Goal: Transaction & Acquisition: Download file/media

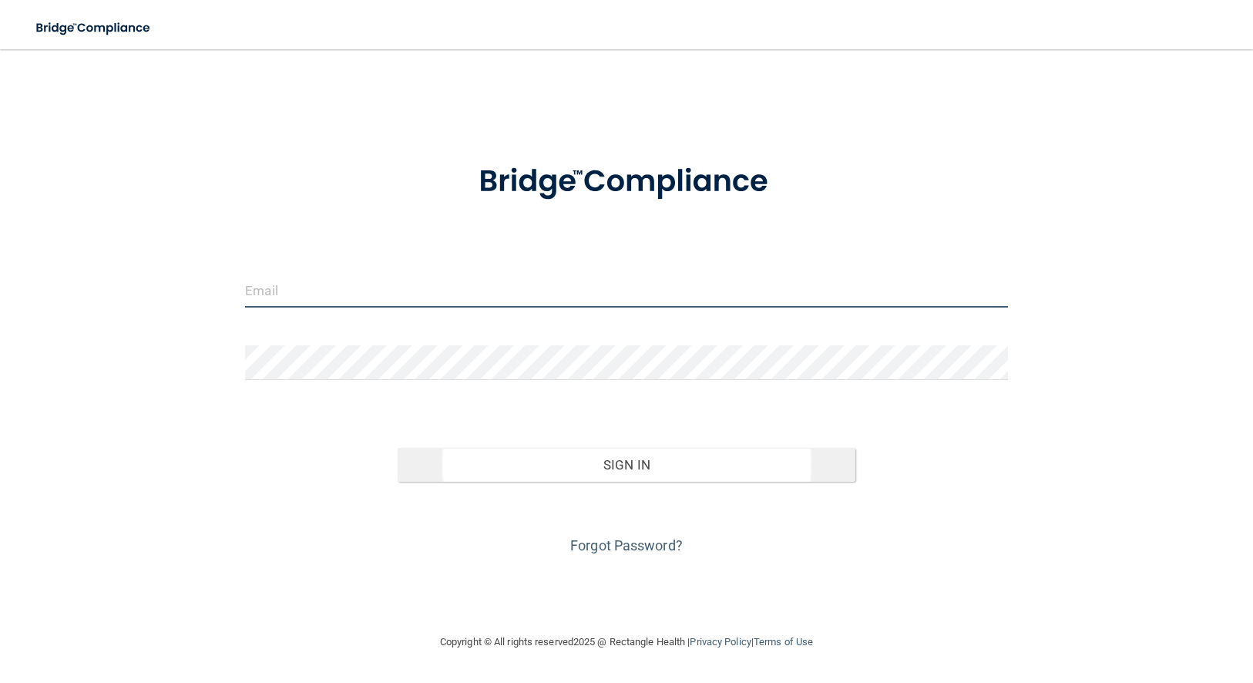
type input "[EMAIL_ADDRESS][DOMAIN_NAME]"
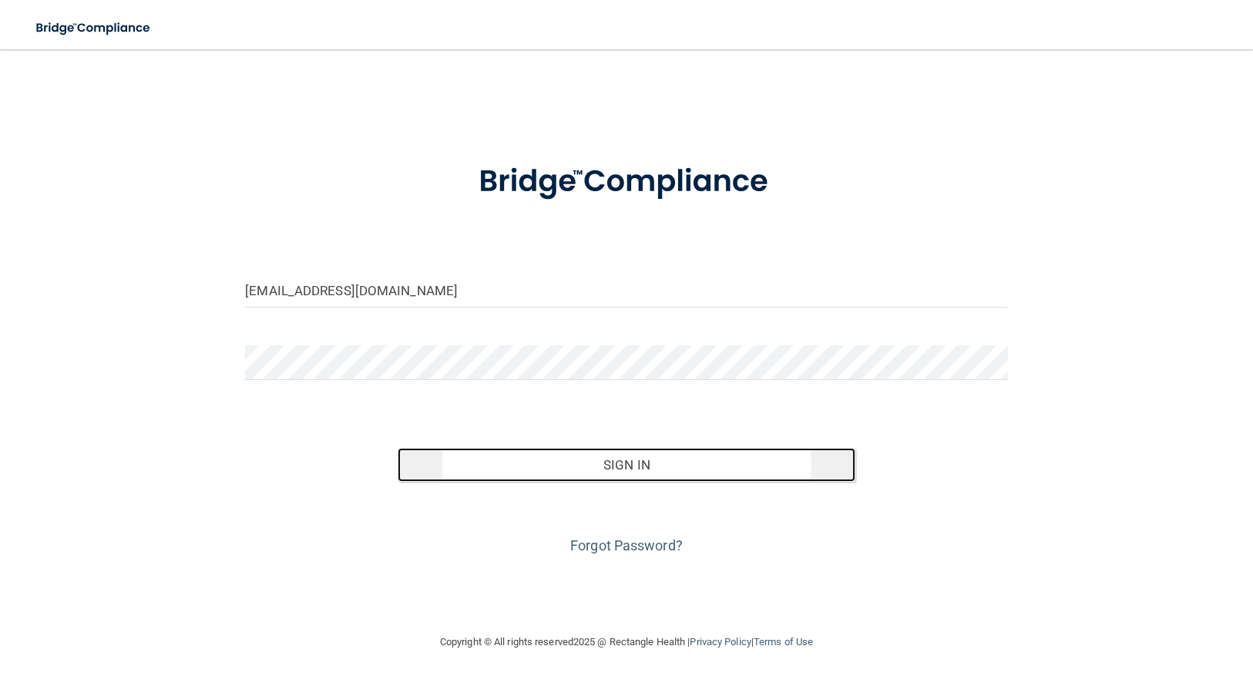
click at [529, 469] on button "Sign In" at bounding box center [627, 465] width 458 height 34
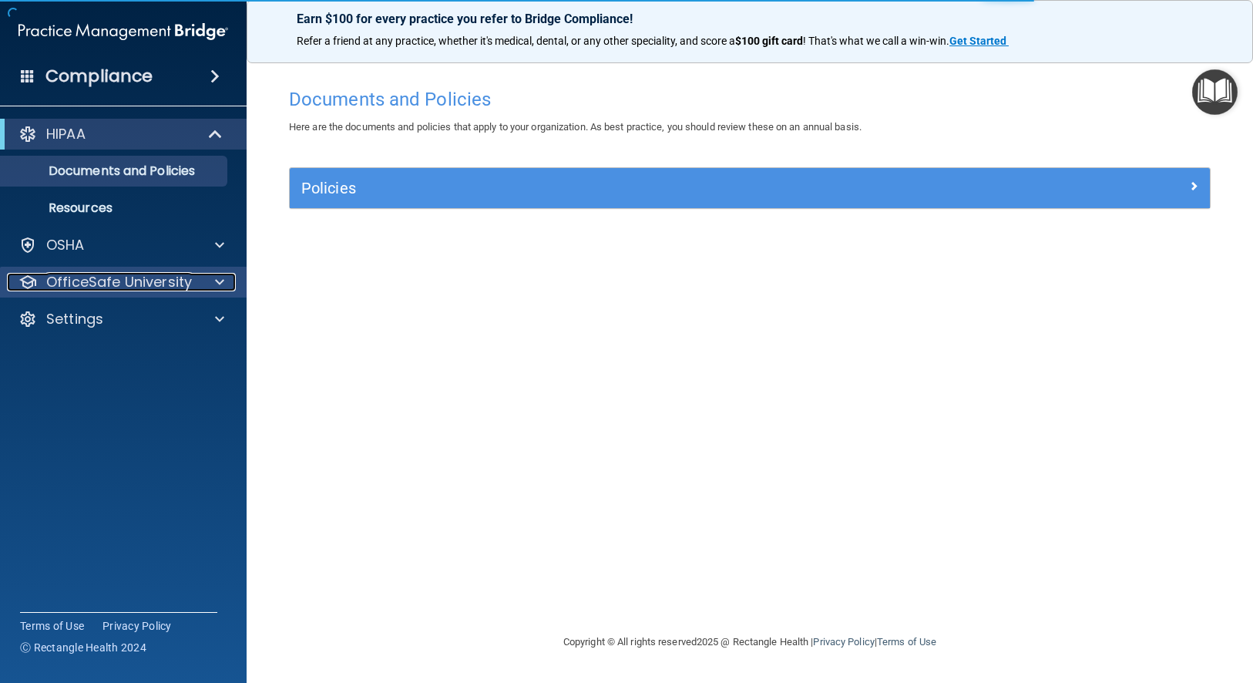
click at [120, 280] on p "OfficeSafe University" at bounding box center [119, 282] width 146 height 18
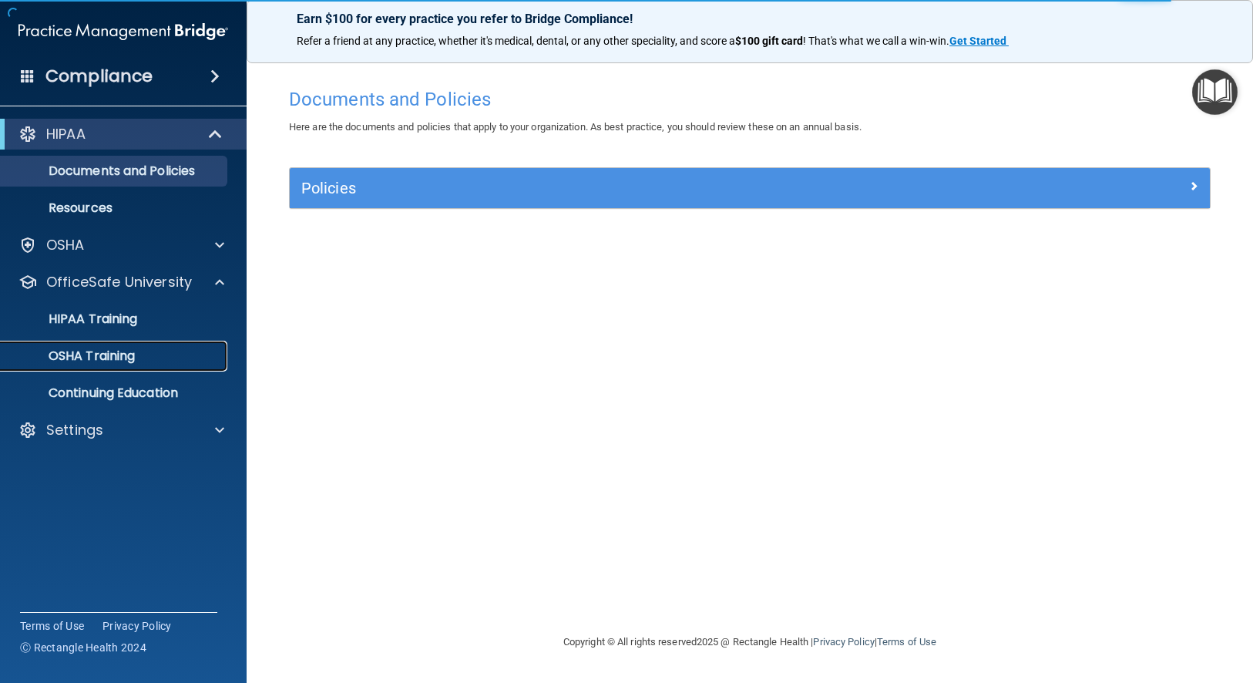
click at [123, 351] on p "OSHA Training" at bounding box center [72, 355] width 125 height 15
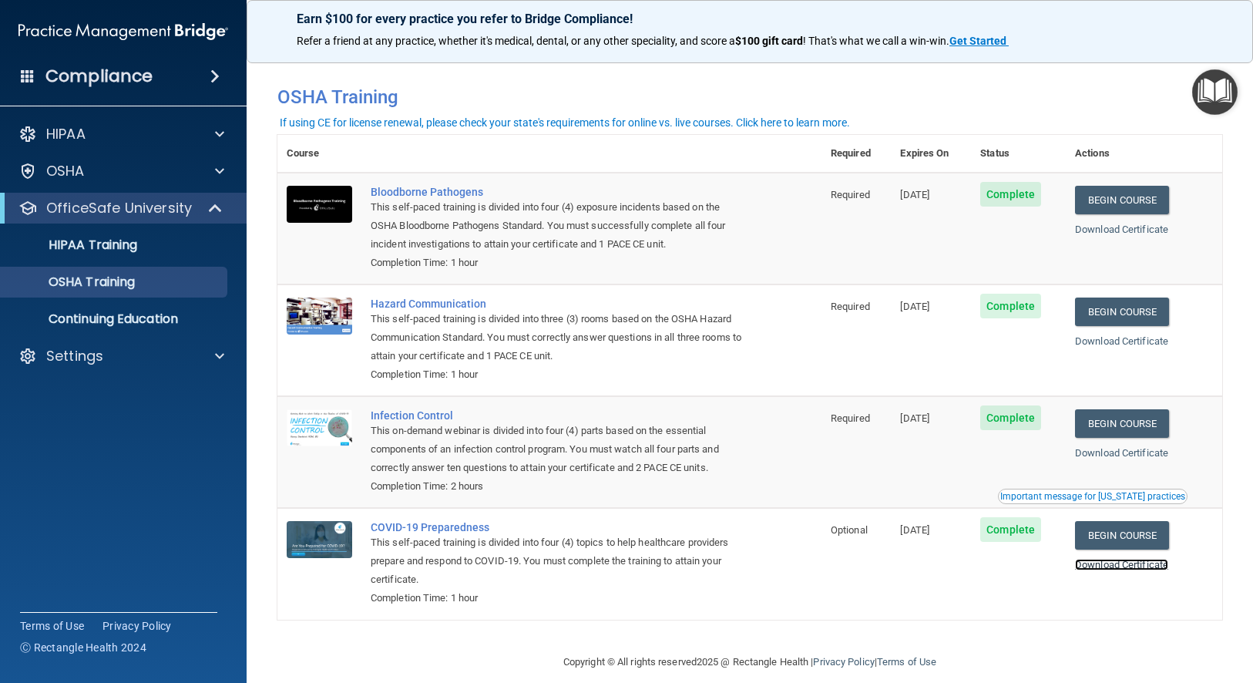
click at [1136, 566] on link "Download Certificate" at bounding box center [1121, 565] width 93 height 12
click at [1105, 455] on link "Download Certificate" at bounding box center [1121, 453] width 93 height 12
click at [1138, 343] on link "Download Certificate" at bounding box center [1121, 341] width 93 height 12
click at [1122, 228] on link "Download Certificate" at bounding box center [1121, 229] width 93 height 12
click at [1119, 344] on link "Download Certificate" at bounding box center [1121, 341] width 93 height 12
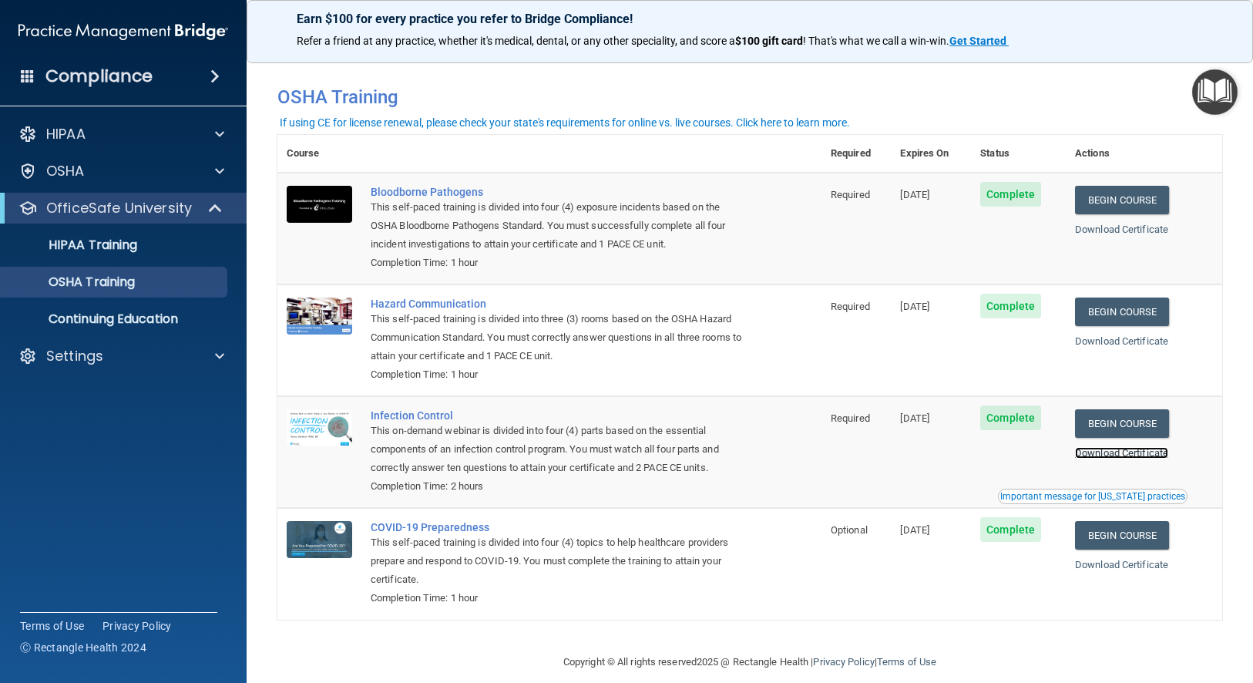
click at [1122, 452] on link "Download Certificate" at bounding box center [1121, 453] width 93 height 12
click at [1115, 228] on link "Download Certificate" at bounding box center [1121, 229] width 93 height 12
